Goal: Use online tool/utility

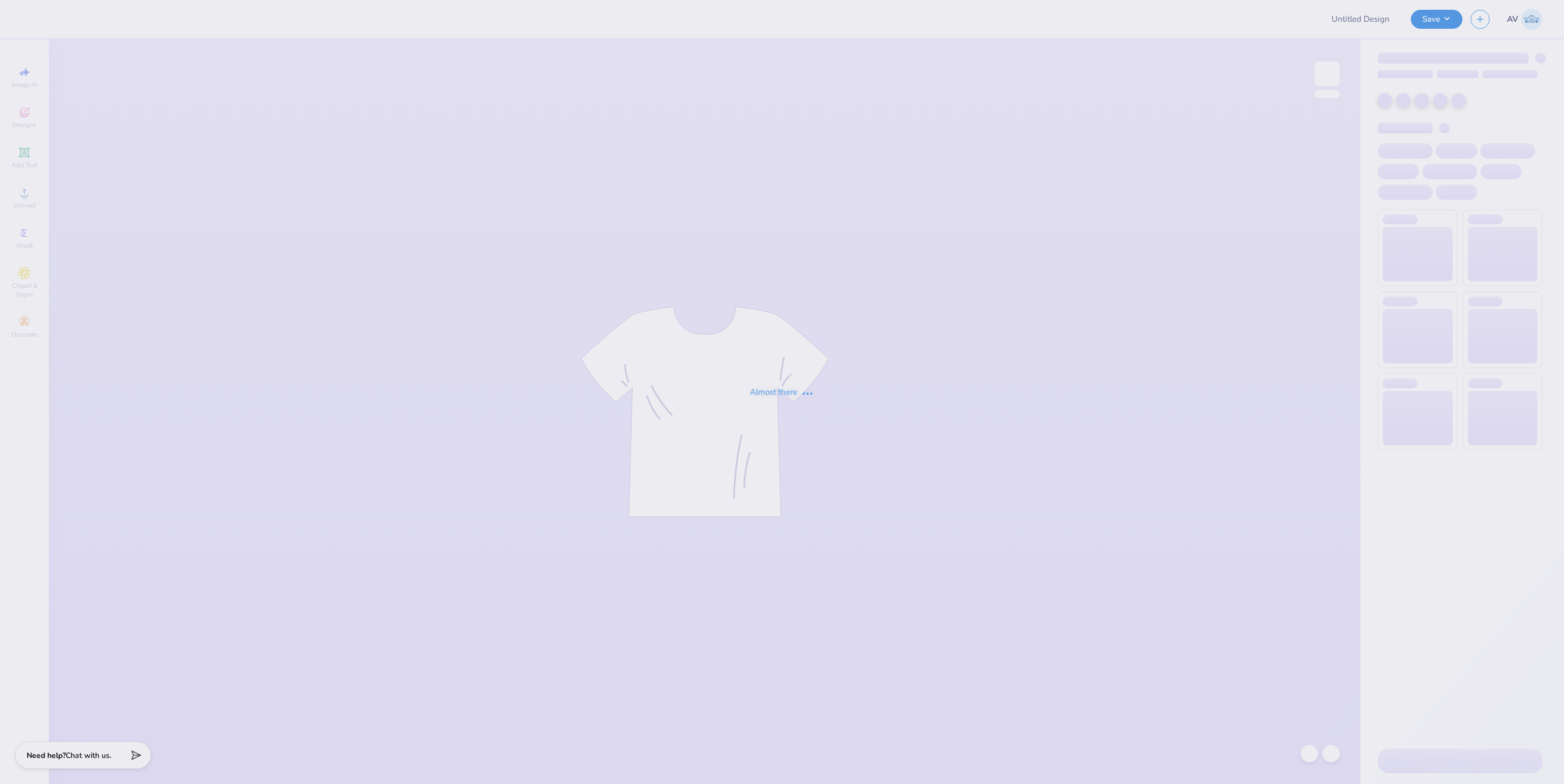
type input "SC- BU- Rush"
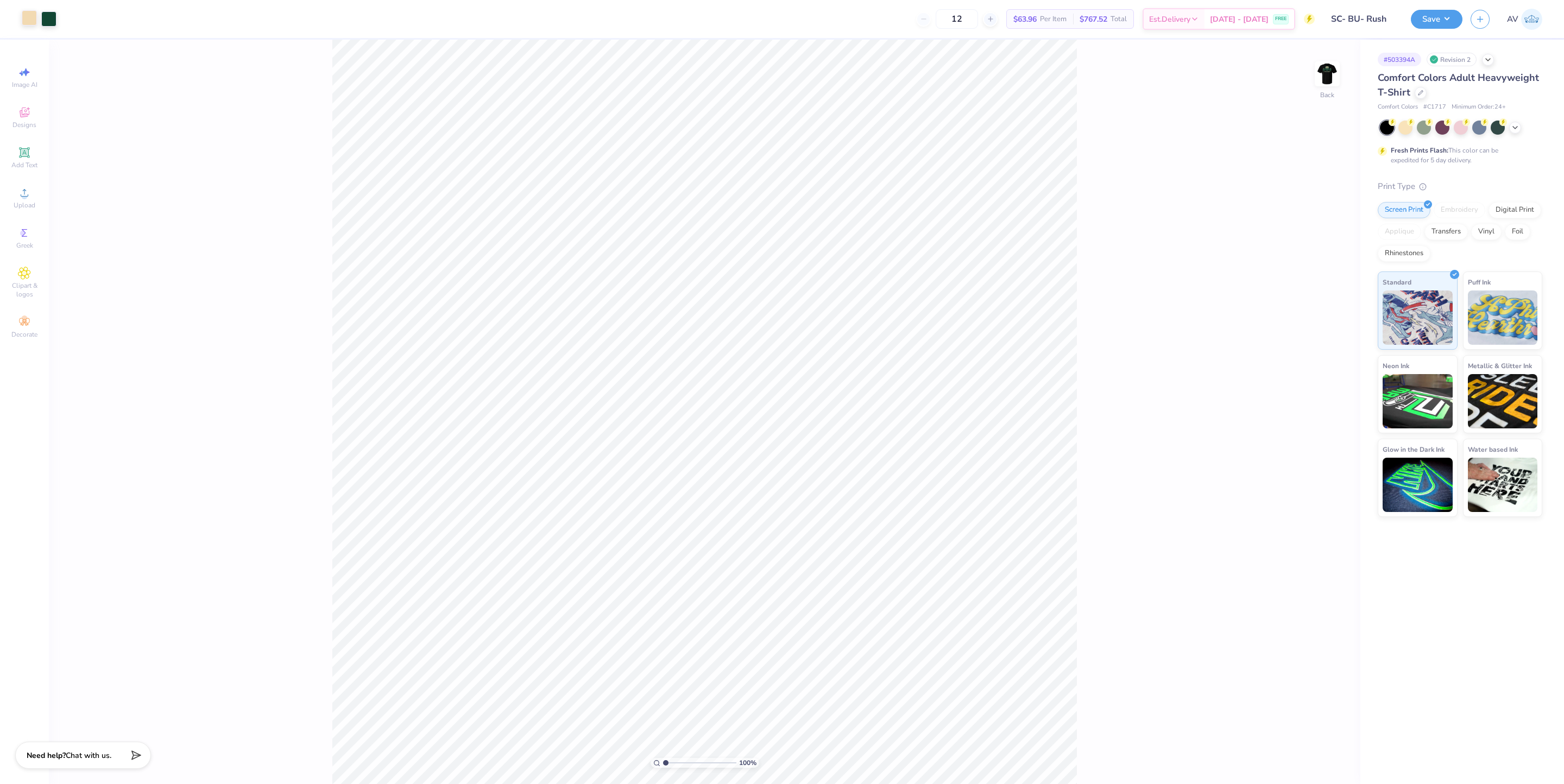
click at [35, 15] on div at bounding box center [29, 18] width 15 height 15
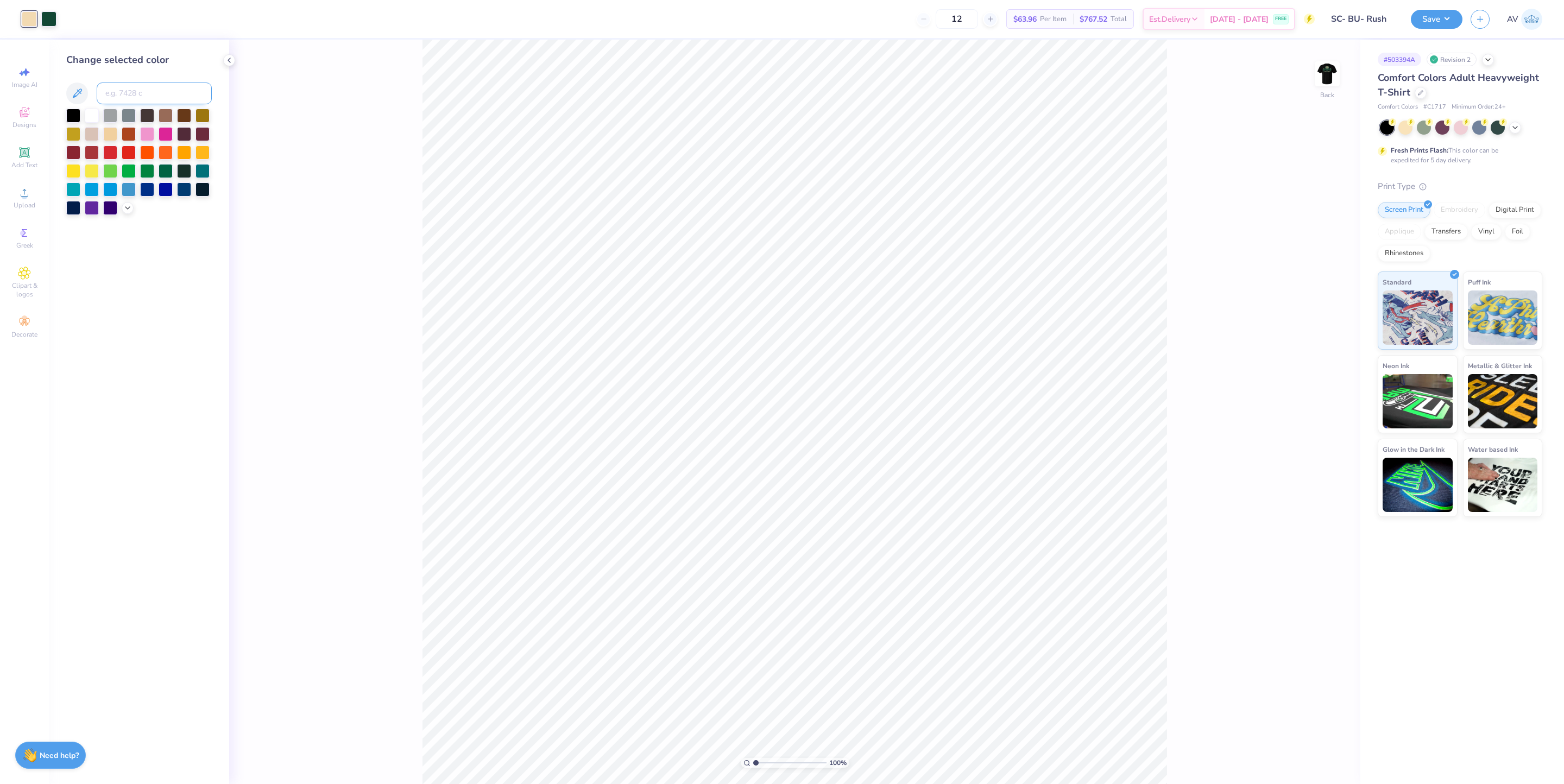
click at [157, 90] on input at bounding box center [154, 93] width 115 height 22
paste input
click at [1328, 85] on img at bounding box center [1327, 74] width 44 height 44
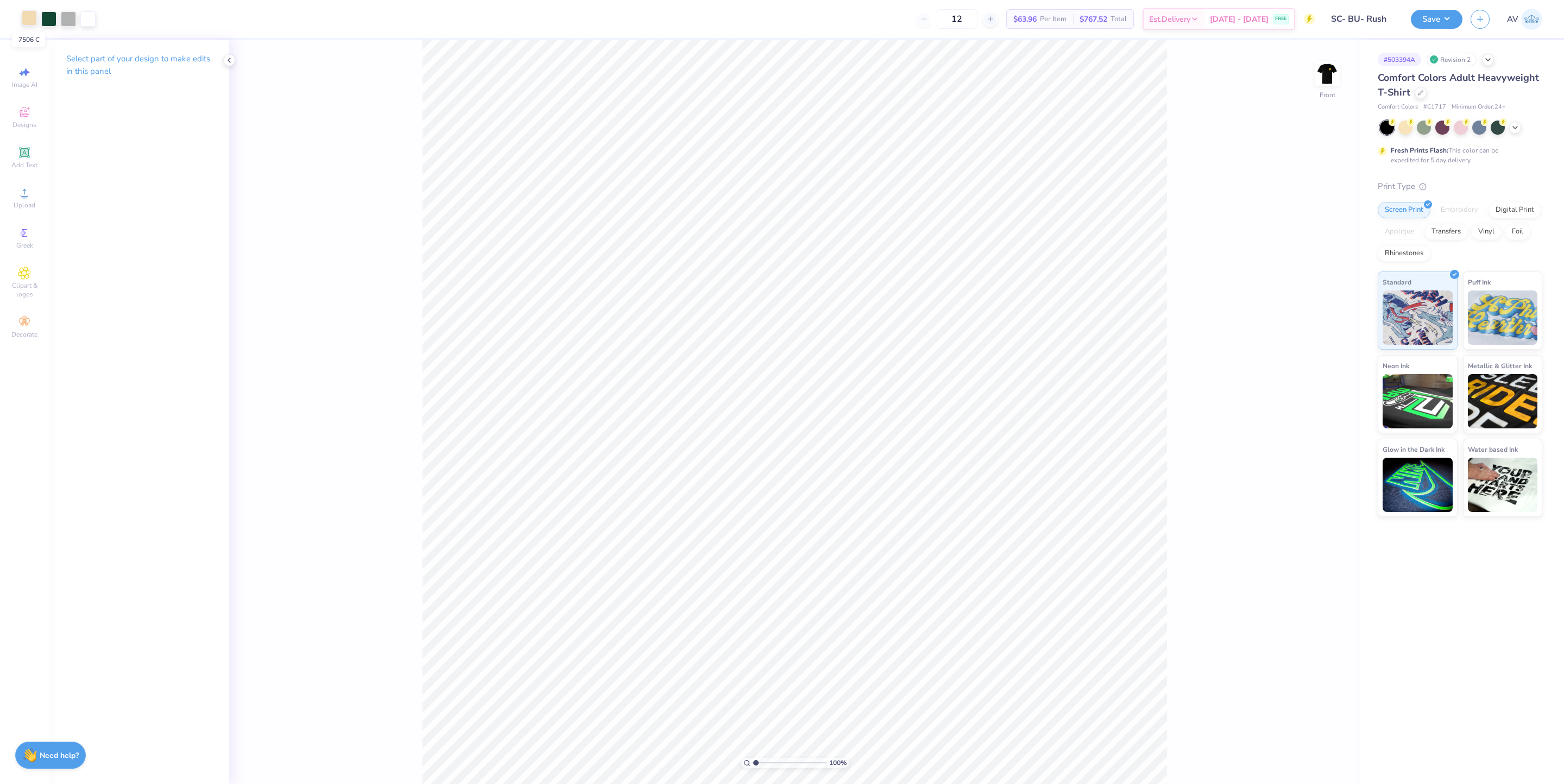
click at [29, 18] on div at bounding box center [29, 18] width 15 height 15
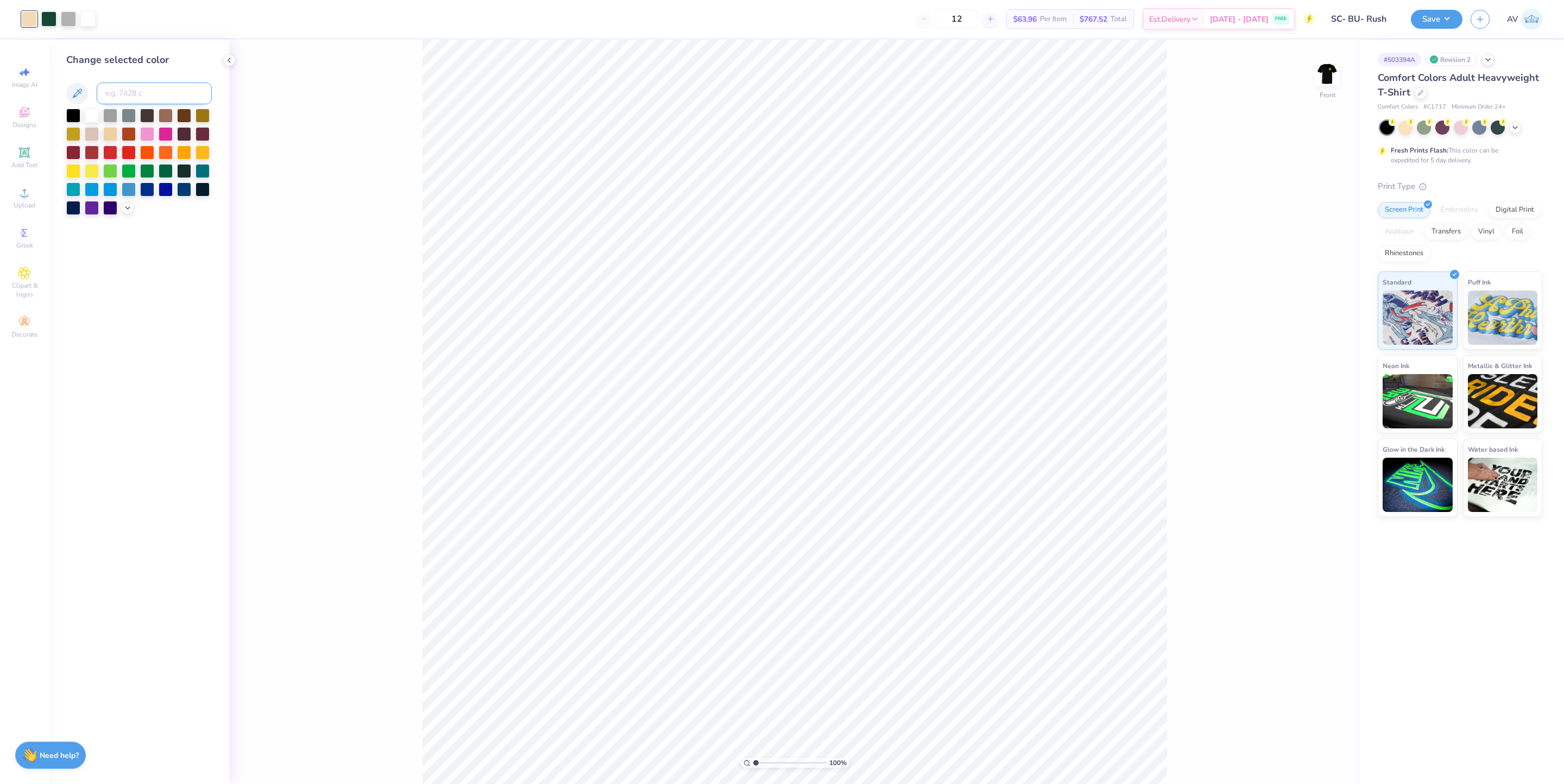
click at [150, 96] on input at bounding box center [154, 93] width 115 height 22
paste input
